Goal: Task Accomplishment & Management: Manage account settings

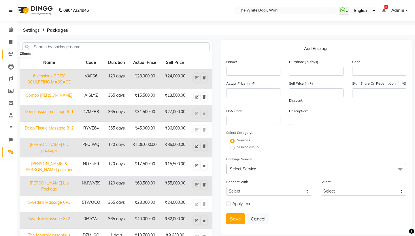
click at [11, 55] on icon at bounding box center [10, 54] width 5 height 4
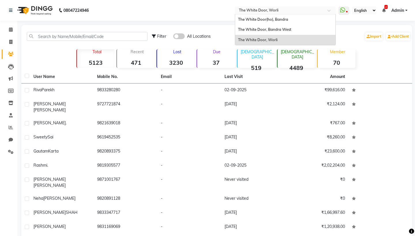
click at [328, 11] on span at bounding box center [331, 12] width 7 height 6
click at [239, 29] on div "The White Door, Bandra West" at bounding box center [285, 30] width 100 height 10
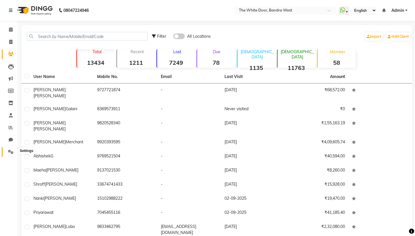
click at [11, 151] on icon at bounding box center [10, 152] width 5 height 4
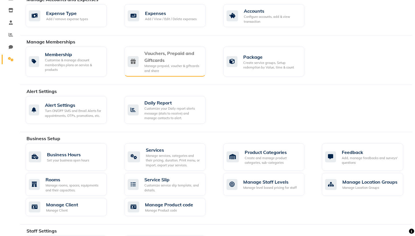
scroll to position [93, 0]
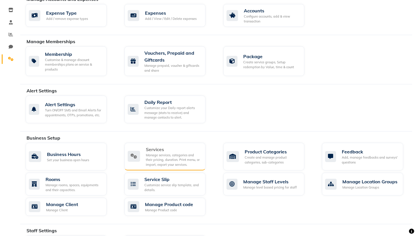
click at [160, 156] on div "Manage services, categories and their pricing, duration. Print menu, or import,…" at bounding box center [173, 160] width 55 height 14
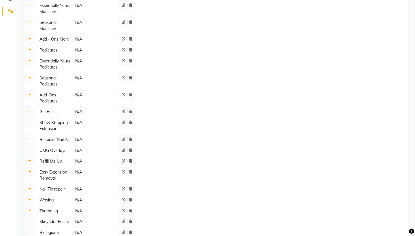
scroll to position [142, 0]
click at [31, 112] on icon at bounding box center [29, 110] width 3 height 3
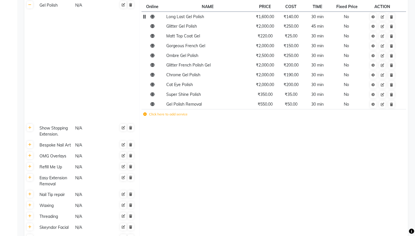
scroll to position [248, 0]
click at [31, 128] on link at bounding box center [30, 127] width 6 height 7
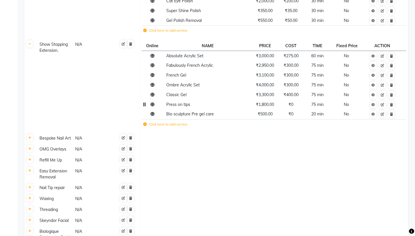
scroll to position [332, 0]
click at [31, 137] on icon at bounding box center [29, 137] width 3 height 3
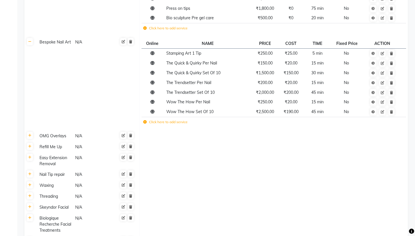
scroll to position [461, 0]
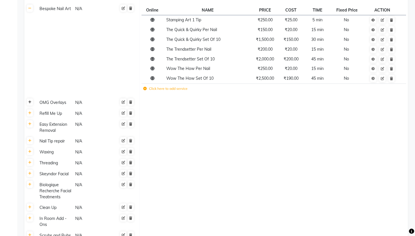
click at [30, 103] on icon at bounding box center [29, 102] width 3 height 3
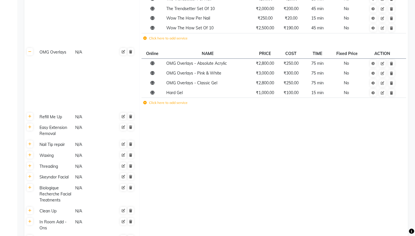
scroll to position [513, 0]
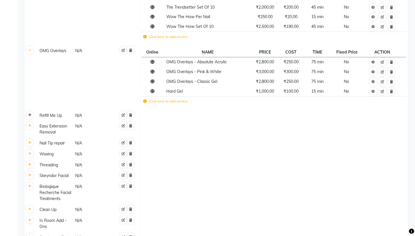
click at [31, 117] on icon at bounding box center [29, 115] width 3 height 3
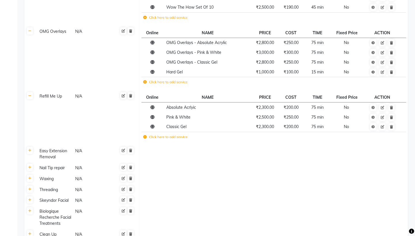
scroll to position [540, 0]
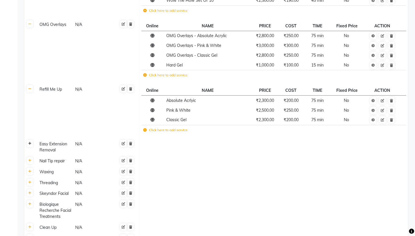
click at [30, 146] on icon at bounding box center [29, 143] width 3 height 3
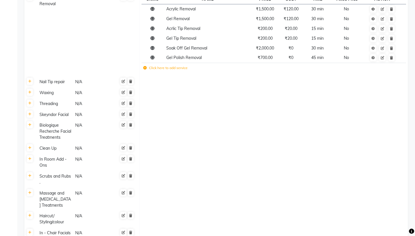
scroll to position [687, 0]
click at [30, 80] on icon at bounding box center [29, 80] width 3 height 3
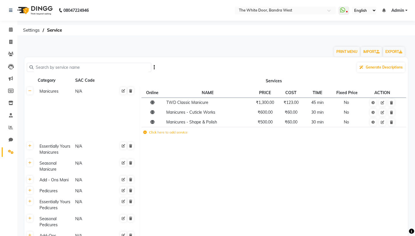
scroll to position [0, 0]
